Goal: Task Accomplishment & Management: Use online tool/utility

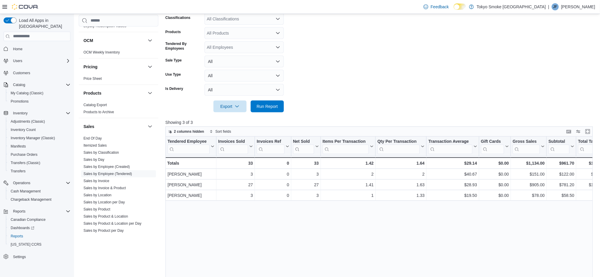
scroll to position [73, 0]
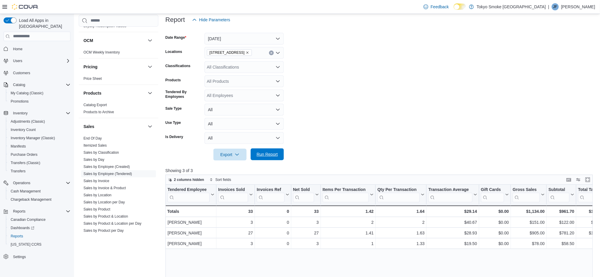
click at [262, 154] on span "Run Report" at bounding box center [267, 155] width 21 height 6
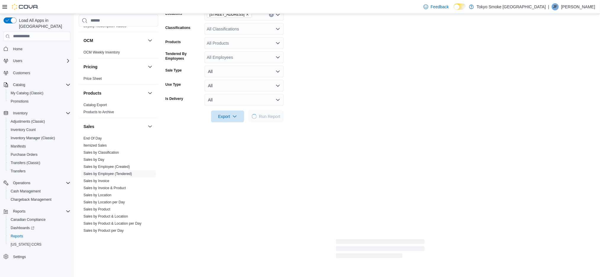
scroll to position [112, 0]
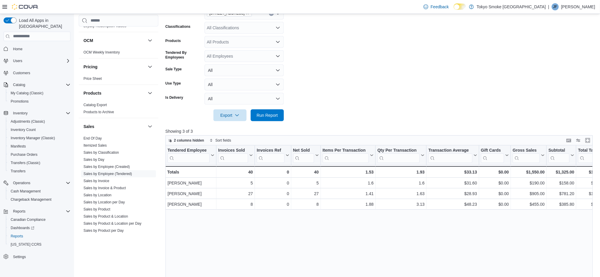
click at [579, 9] on p "Jakob Ferry" at bounding box center [578, 6] width 34 height 7
click at [268, 110] on span "Run Report" at bounding box center [267, 115] width 26 height 12
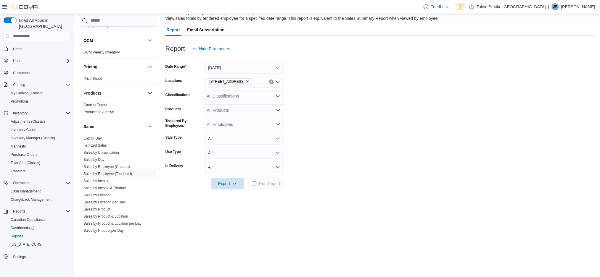
scroll to position [118, 0]
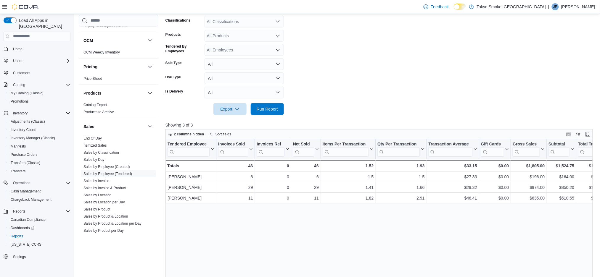
click at [572, 7] on div "| JF Jakob Ferry" at bounding box center [571, 6] width 47 height 7
click at [557, 59] on span "Sign Out" at bounding box center [557, 58] width 16 height 6
